Goal: Navigation & Orientation: Find specific page/section

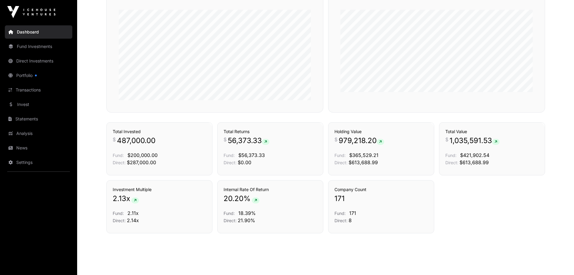
scroll to position [355, 0]
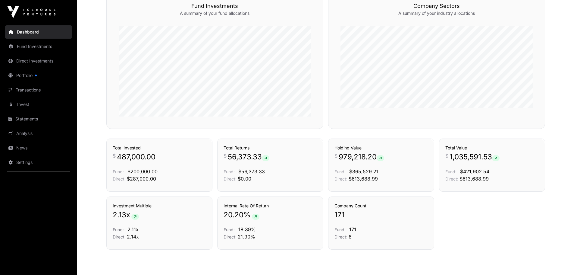
click at [28, 162] on link "Settings" at bounding box center [39, 162] width 68 height 13
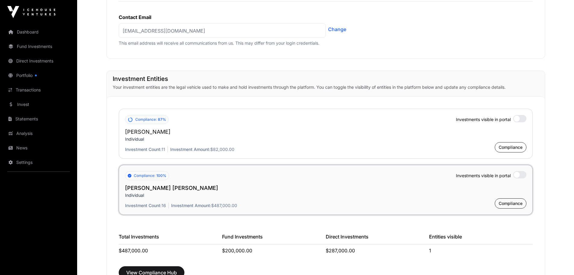
scroll to position [418, 0]
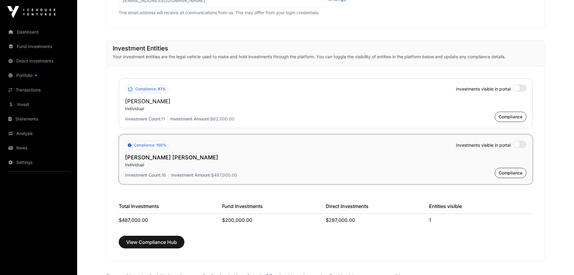
click at [519, 85] on div at bounding box center [519, 87] width 13 height 7
click at [519, 142] on div at bounding box center [519, 143] width 13 height 7
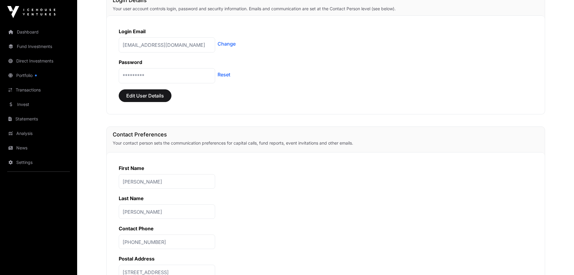
scroll to position [0, 0]
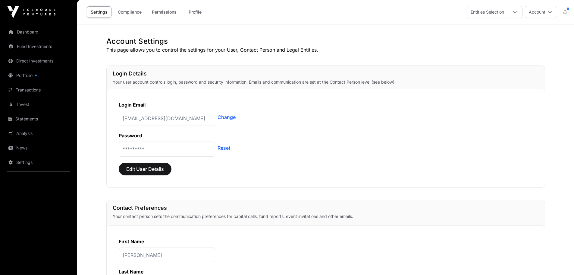
click at [35, 32] on link "Dashboard" at bounding box center [39, 31] width 68 height 13
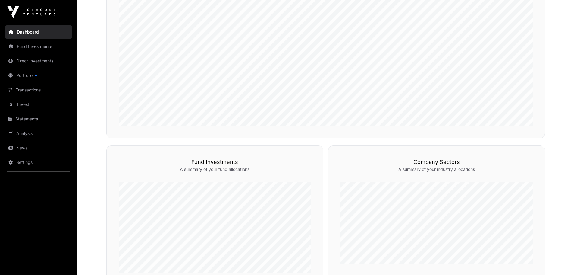
scroll to position [202, 0]
click at [24, 71] on link "Portfolio" at bounding box center [39, 75] width 68 height 13
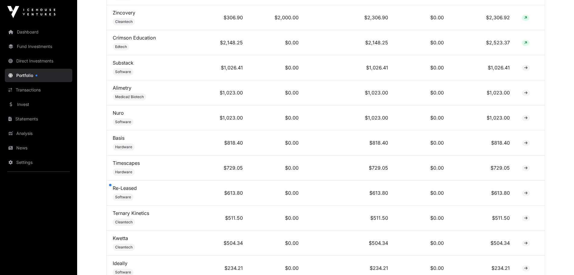
scroll to position [310, 0]
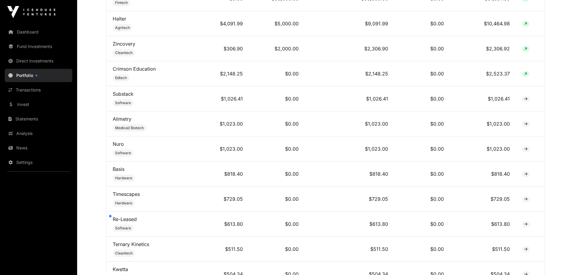
click at [115, 147] on link "Nuro" at bounding box center [118, 144] width 11 height 6
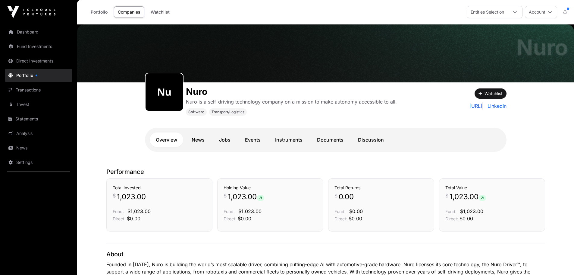
click at [21, 130] on link "Analysis" at bounding box center [39, 133] width 68 height 13
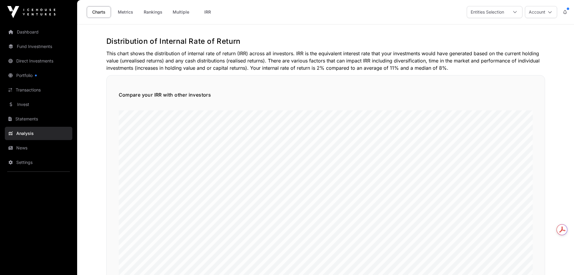
click at [29, 162] on link "Settings" at bounding box center [39, 162] width 68 height 13
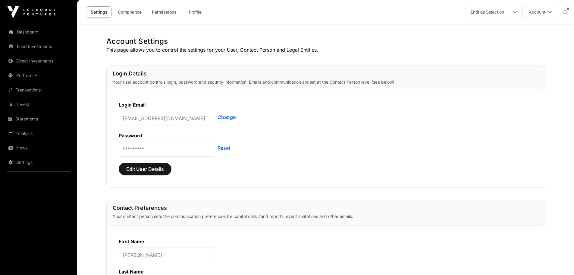
click at [21, 30] on link "Dashboard" at bounding box center [39, 31] width 68 height 13
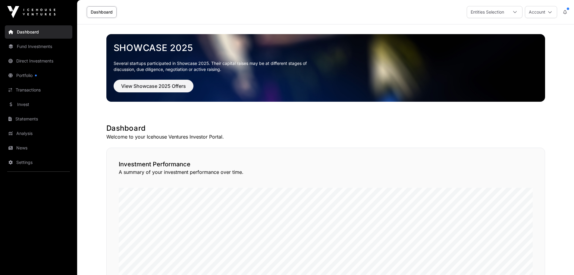
click at [23, 30] on link "Dashboard" at bounding box center [39, 31] width 68 height 13
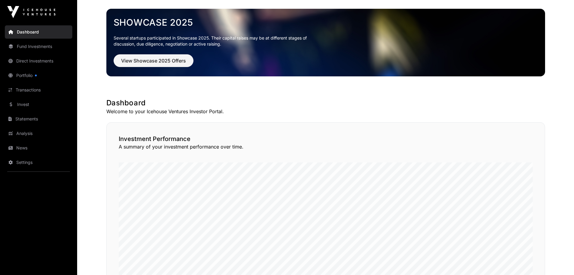
scroll to position [28, 0]
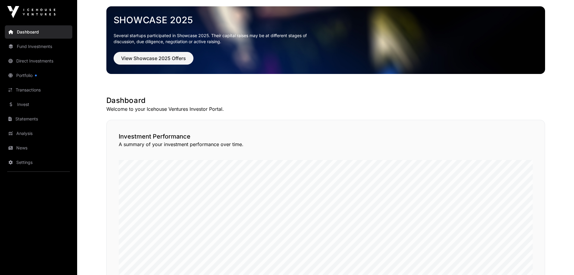
click at [16, 158] on link "Settings" at bounding box center [39, 162] width 68 height 13
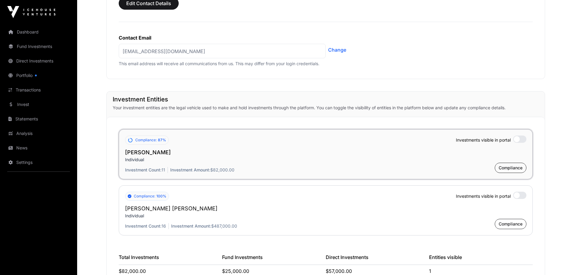
scroll to position [368, 0]
click at [519, 192] on div at bounding box center [519, 194] width 13 height 7
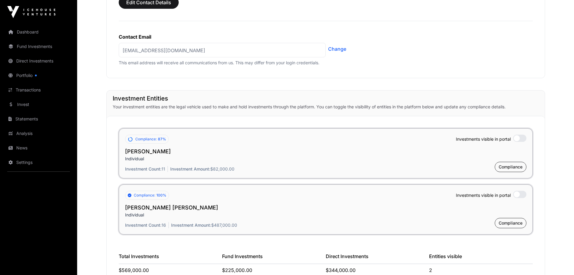
click at [520, 136] on div at bounding box center [519, 137] width 13 height 7
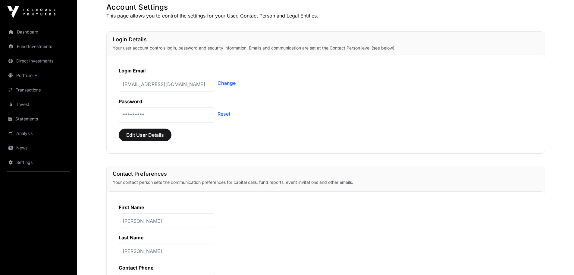
scroll to position [0, 0]
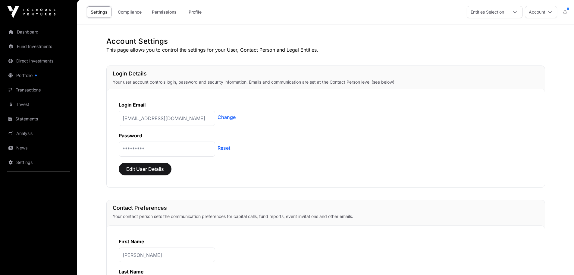
click at [29, 30] on link "Dashboard" at bounding box center [39, 31] width 68 height 13
